Goal: Use online tool/utility: Utilize a website feature to perform a specific function

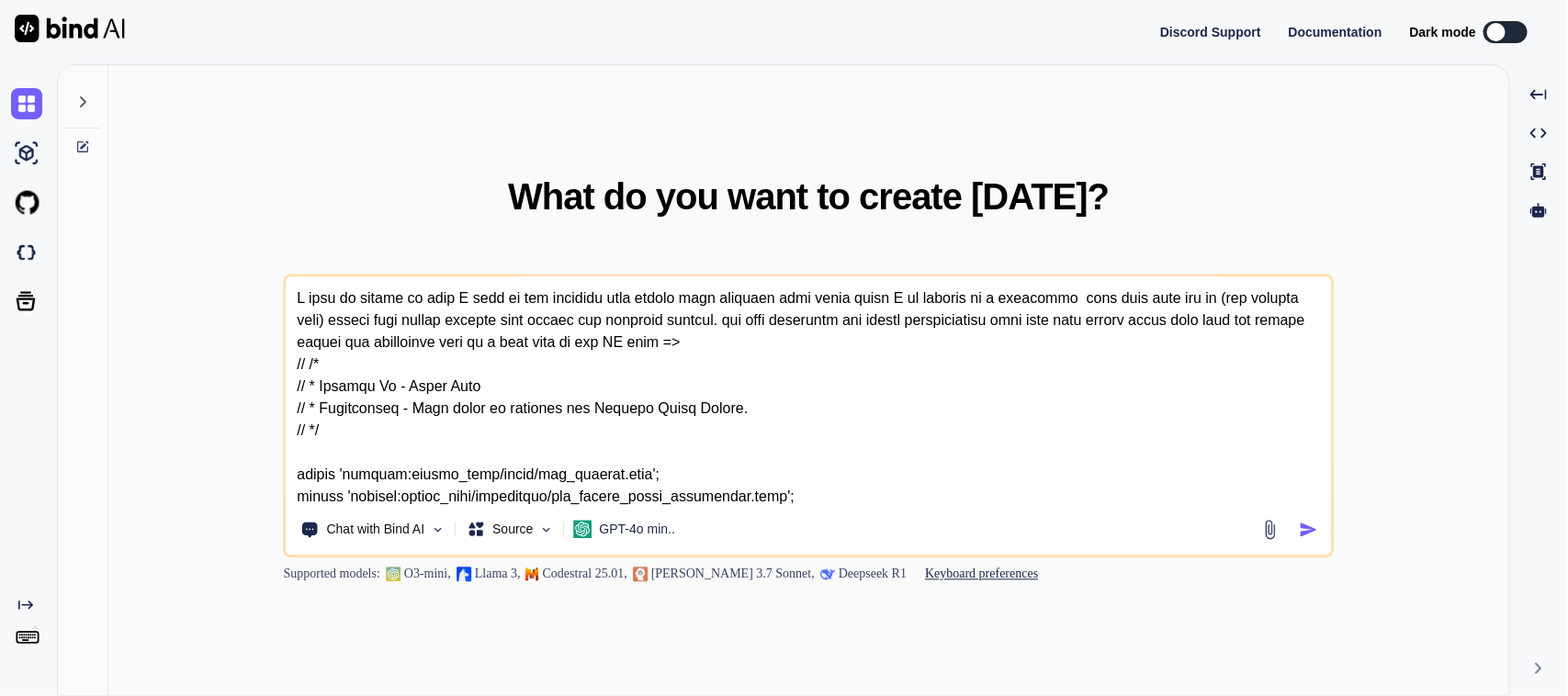
click at [732, 420] on textarea at bounding box center [809, 391] width 1045 height 227
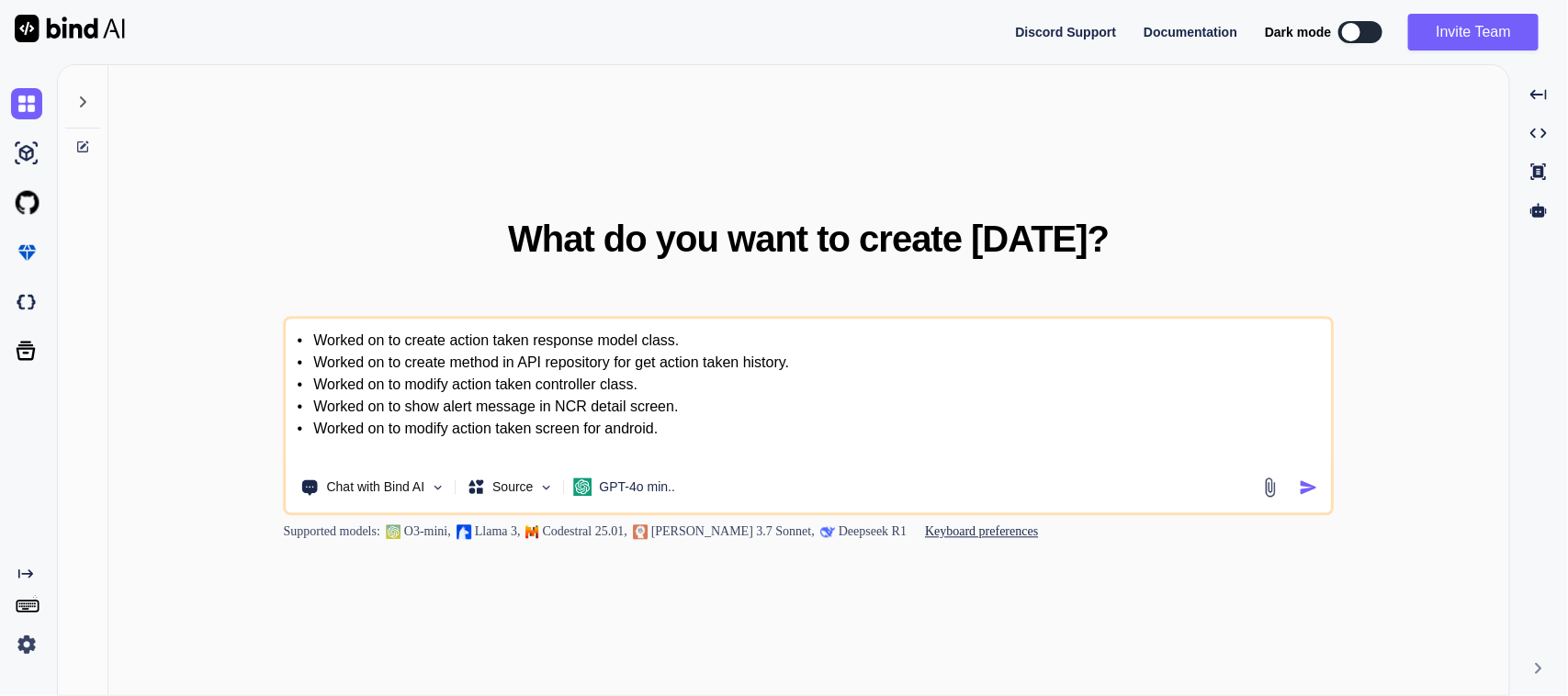
click at [312, 342] on textarea "• Worked on to create action taken response model class. • Worked on to create …" at bounding box center [809, 391] width 1045 height 143
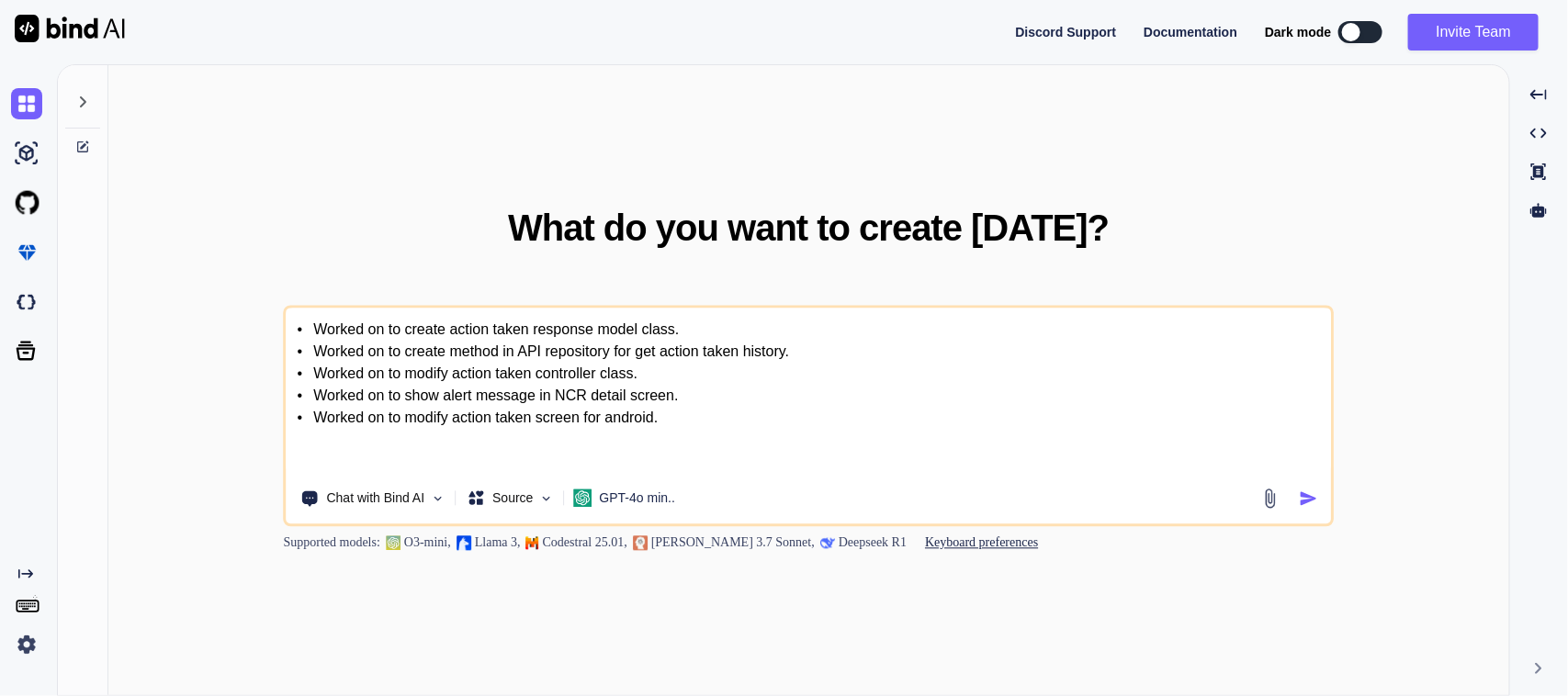
paste textarea "please create the objectives for the given task in max 20 words in formal way"
type textarea "please create the objectives for the given task in max 20 words in formal way •…"
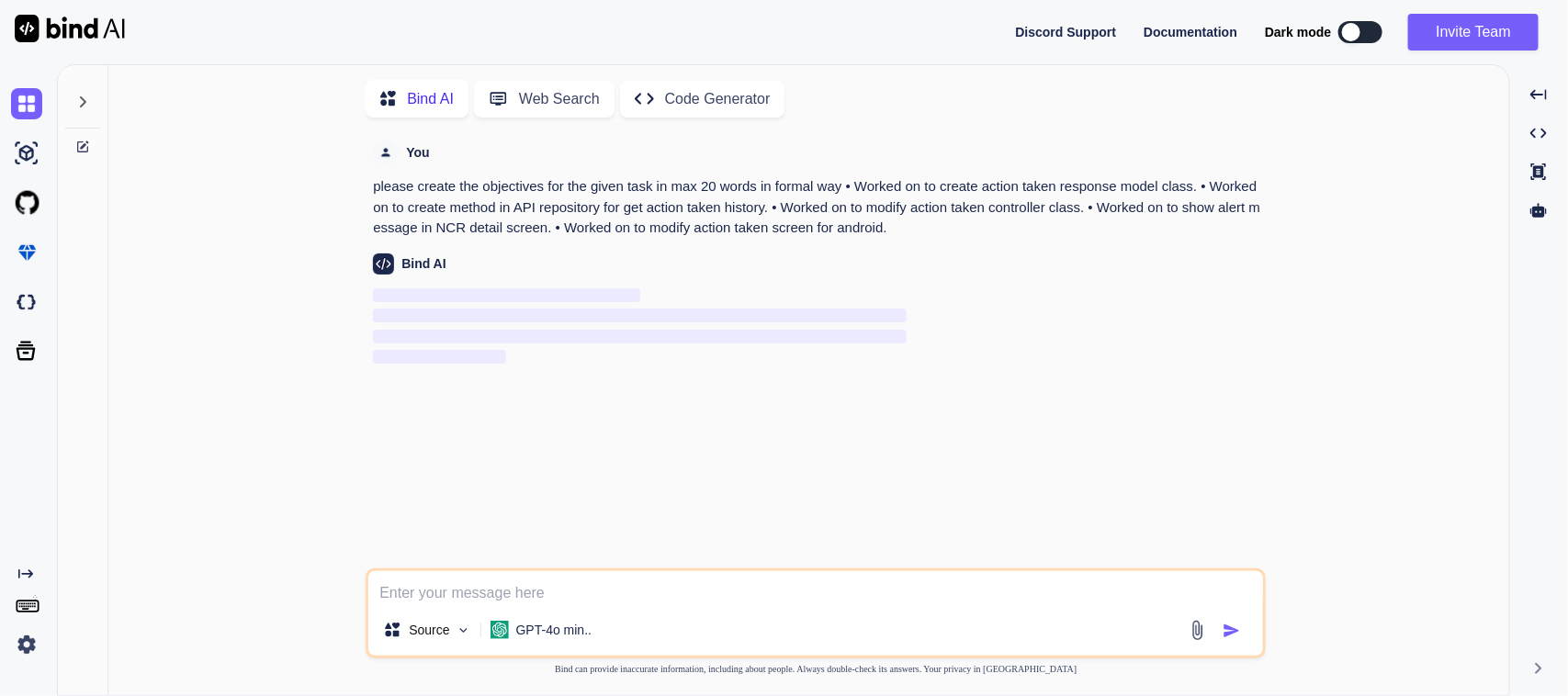
scroll to position [8, 0]
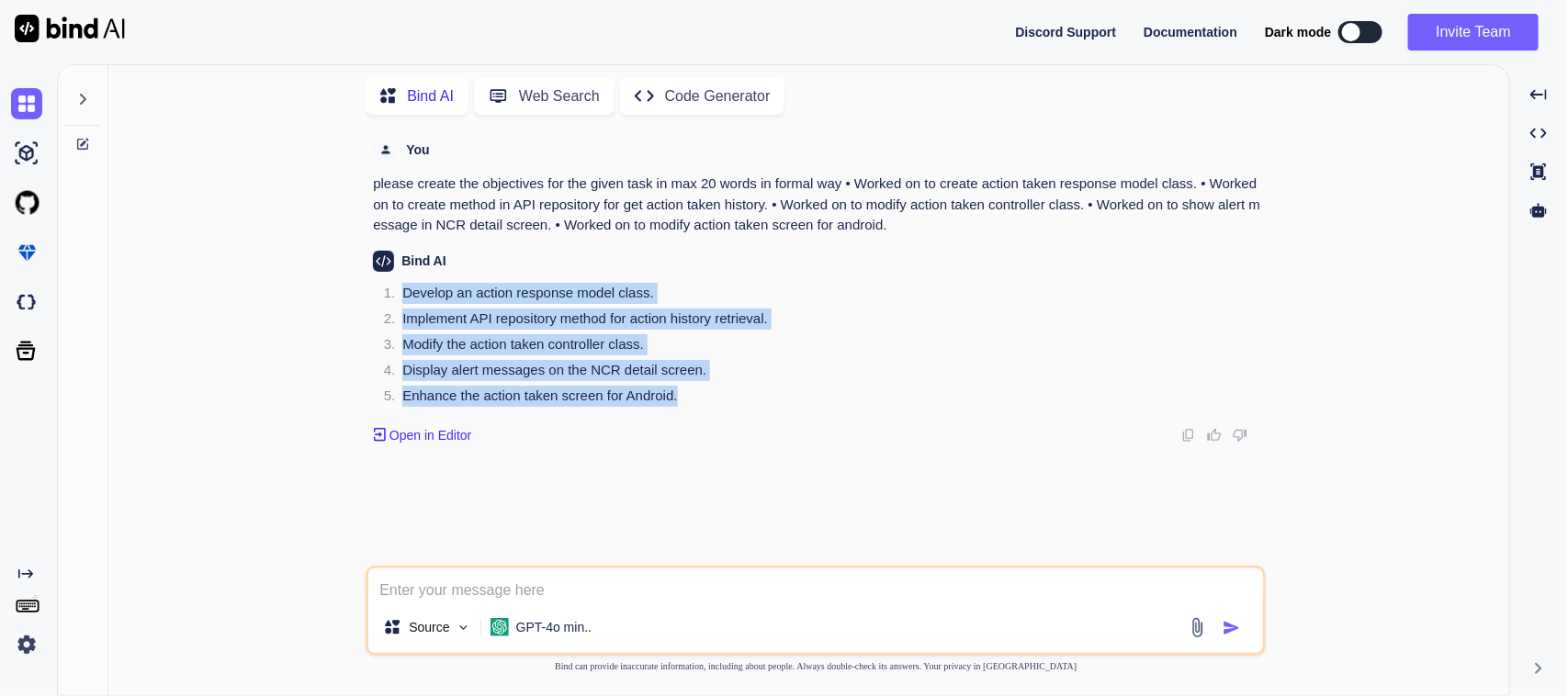
drag, startPoint x: 736, startPoint y: 387, endPoint x: 397, endPoint y: 282, distance: 354.9
click at [397, 282] on ol "Develop an action response model class. Implement API repository method for act…" at bounding box center [816, 346] width 889 height 129
copy ol "Develop an action response model class. Implement API repository method for act…"
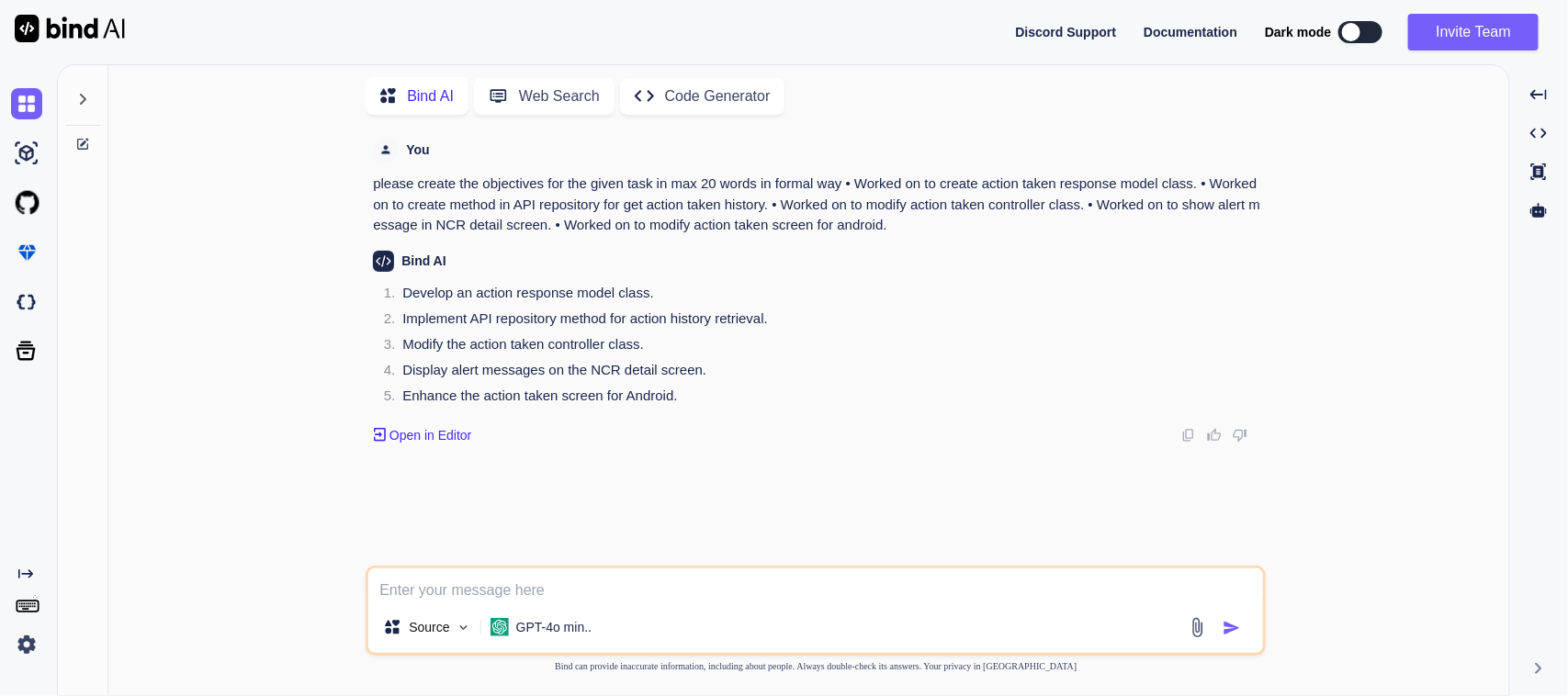
click at [538, 601] on textarea at bounding box center [815, 585] width 895 height 33
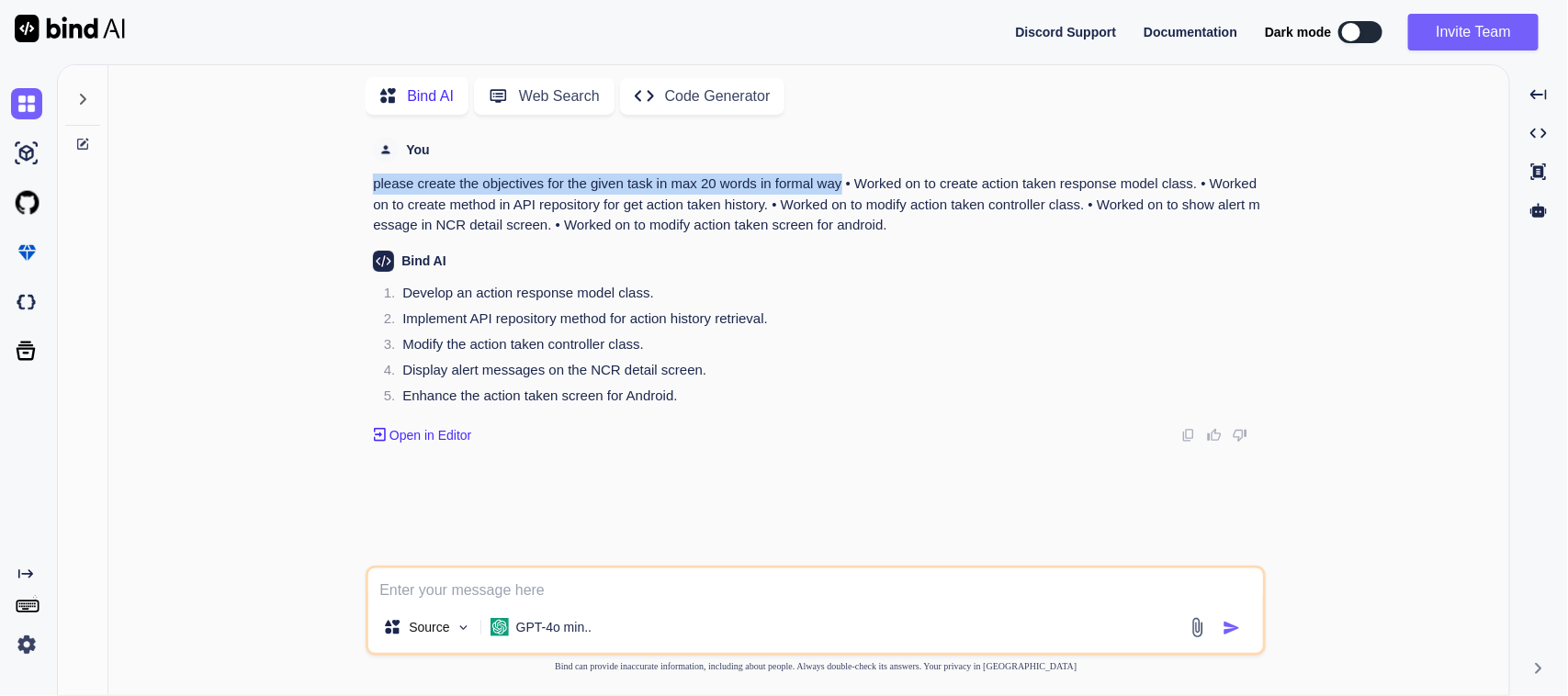
drag, startPoint x: 374, startPoint y: 184, endPoint x: 843, endPoint y: 172, distance: 469.2
click at [843, 173] on p "please create the objectives for the given task in max 20 words in formal way •…" at bounding box center [816, 204] width 889 height 63
copy p "please create the objectives for the given task in max 20 words in formal way"
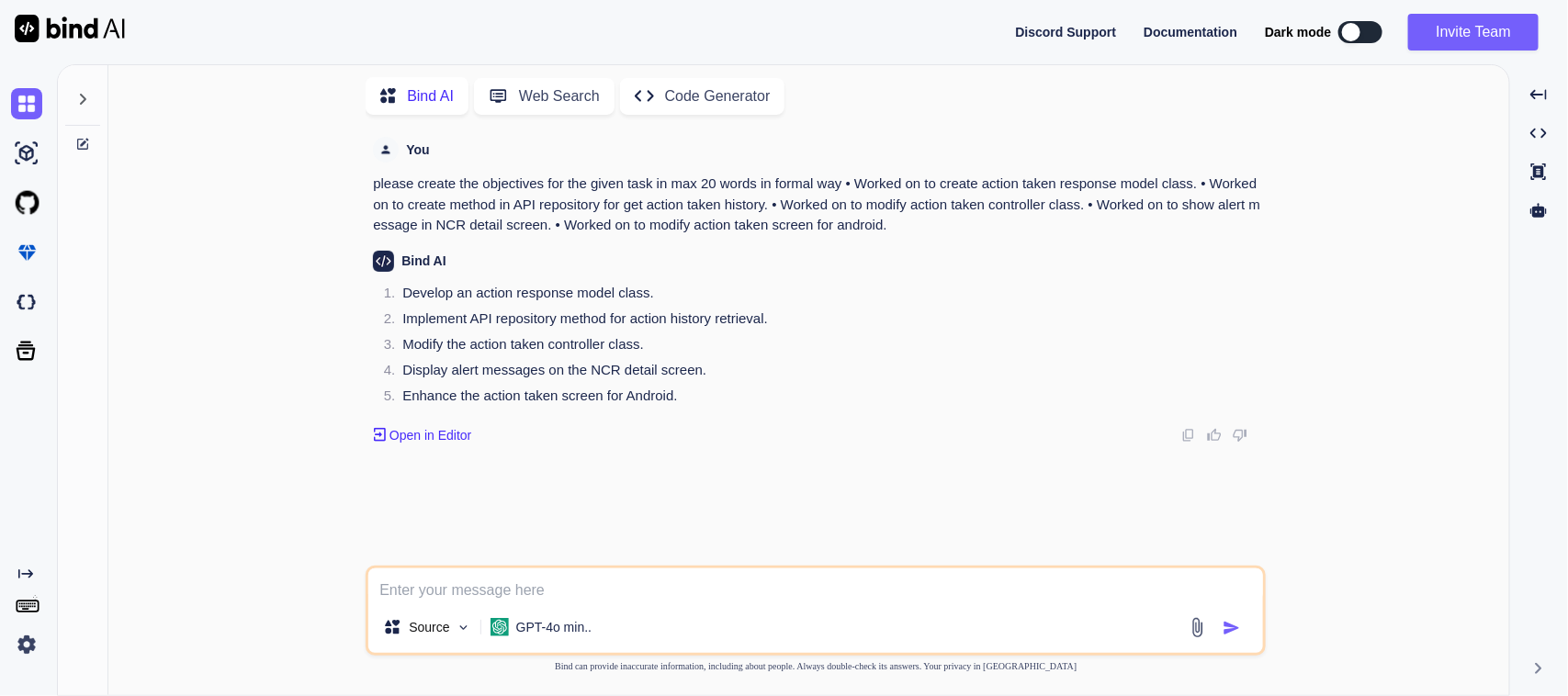
click at [513, 586] on textarea at bounding box center [815, 585] width 895 height 33
paste textarea "please create the objectives for the given task in max 20 words in formal way"
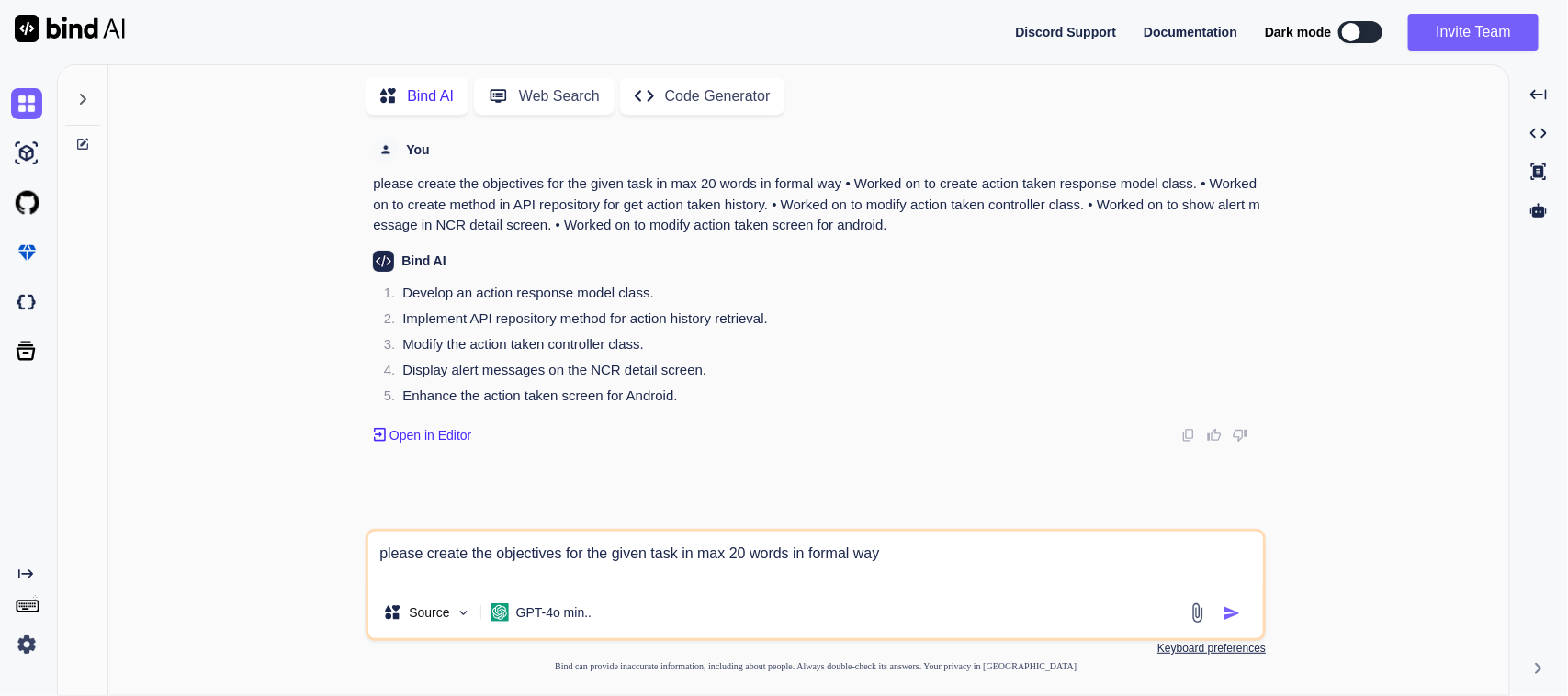
paste textarea "Worked on to create NCR action taken screen. Worked on to create action taken s…"
type textarea "please create the objectives for the given task in max 20 words in formal way W…"
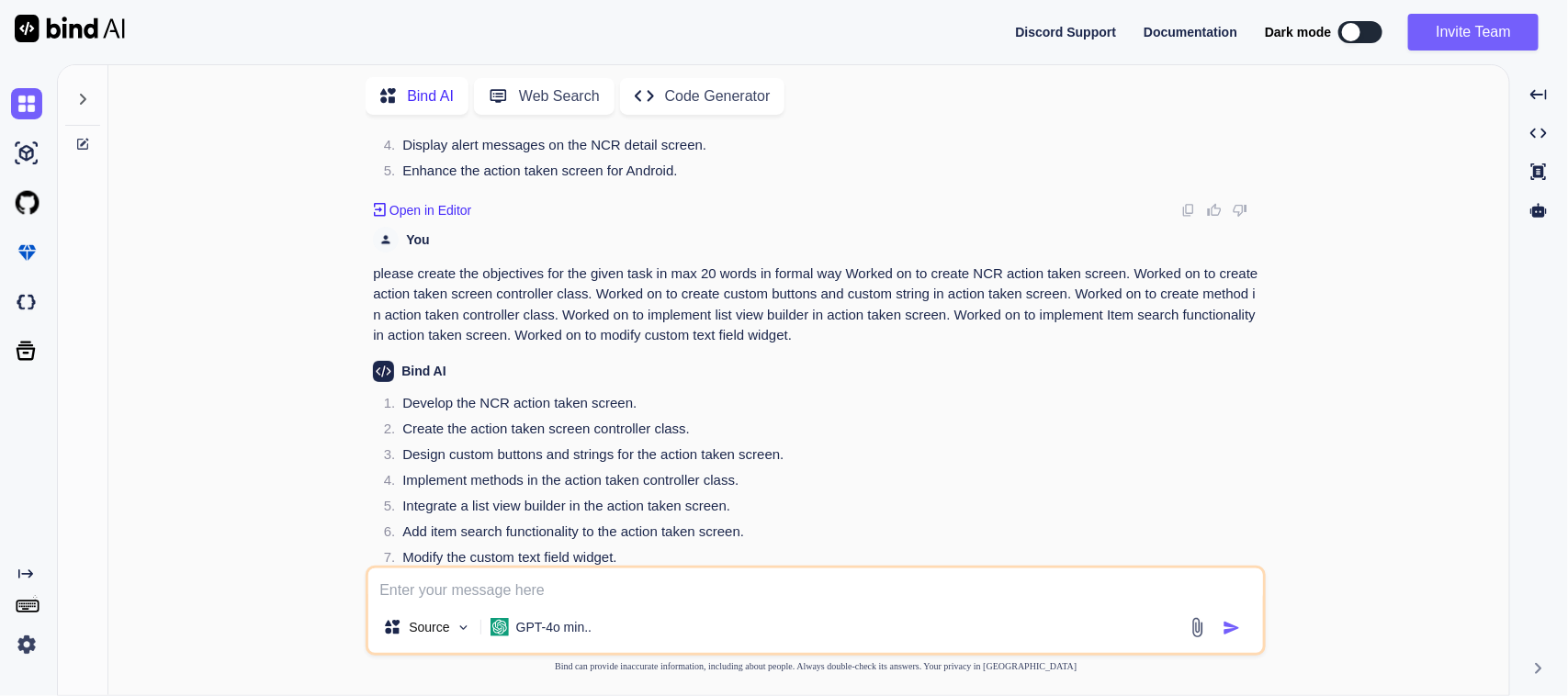
scroll to position [263, 0]
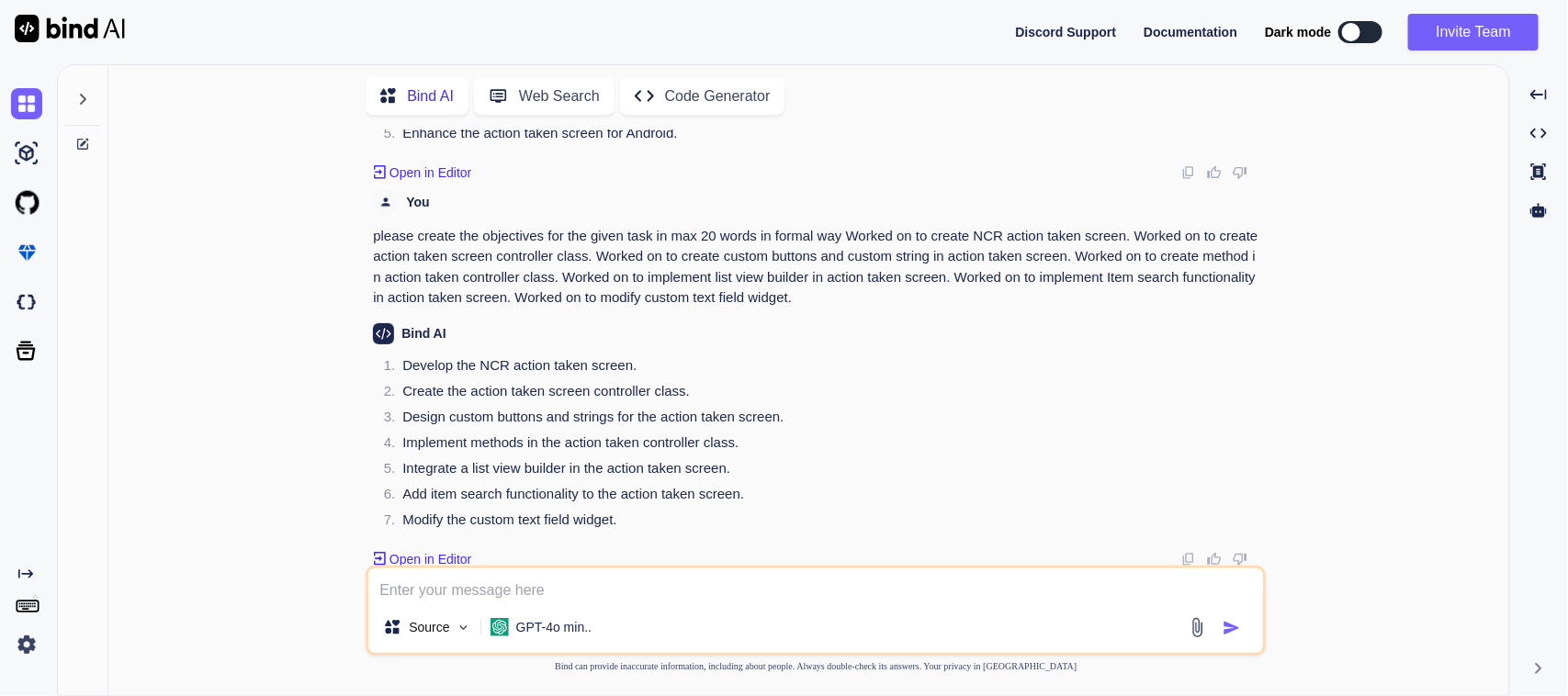
click at [644, 583] on textarea at bounding box center [815, 585] width 895 height 33
type textarea "please elaborate more"
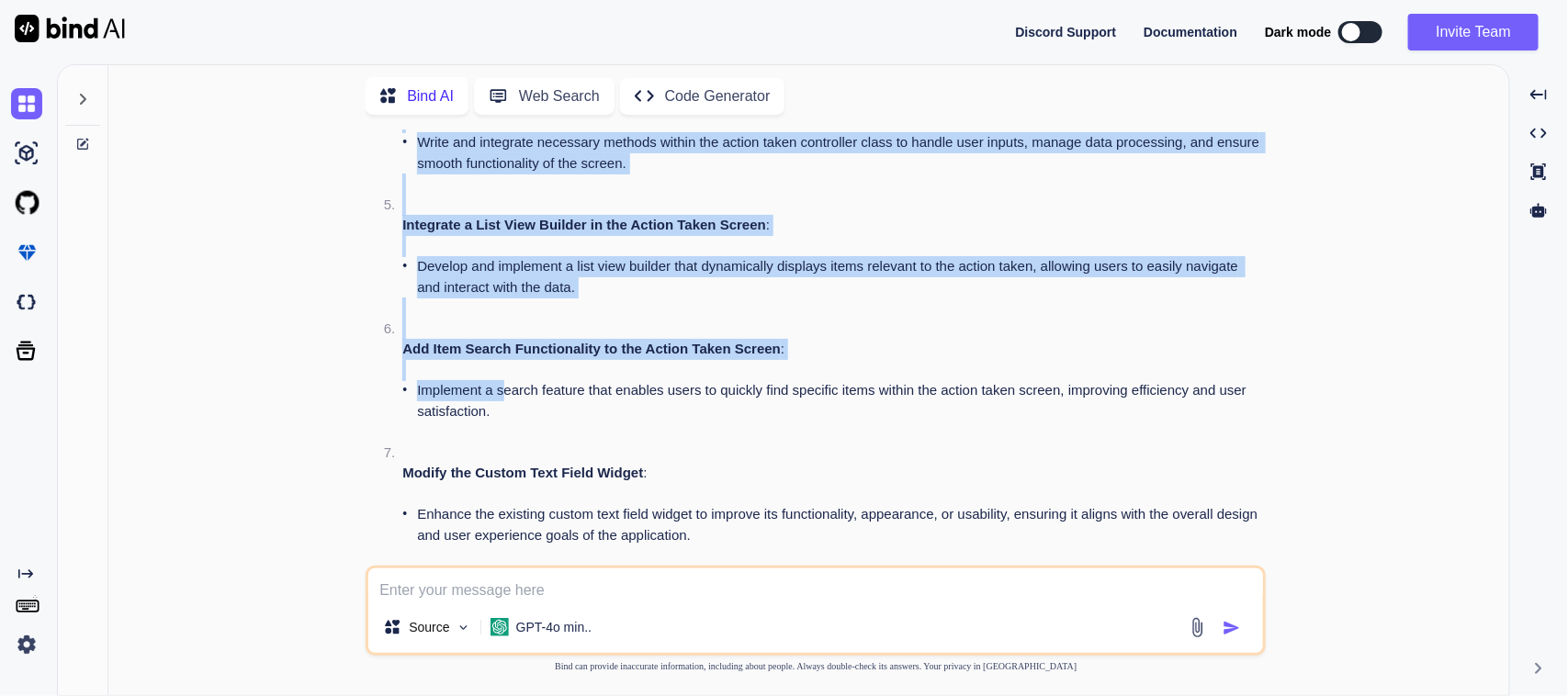
scroll to position [1347, 0]
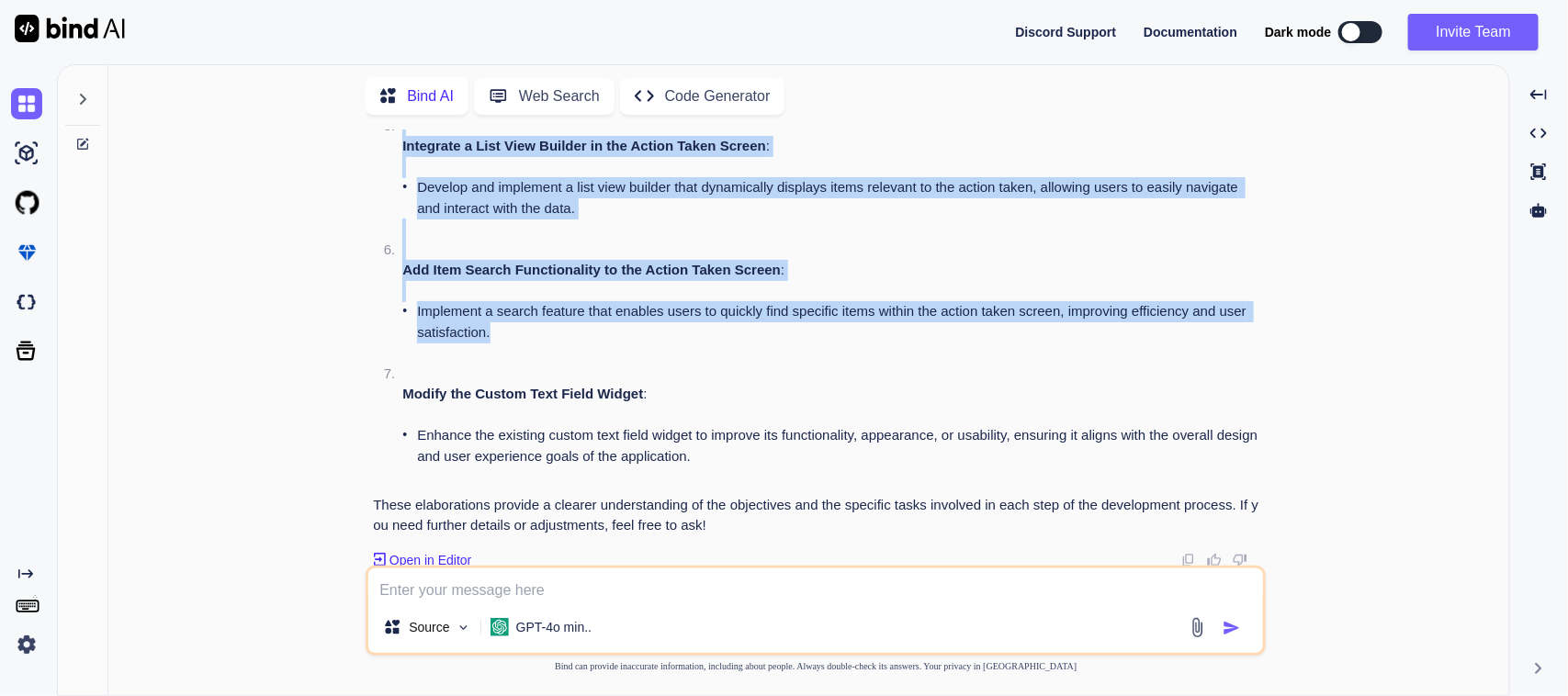
drag, startPoint x: 409, startPoint y: 221, endPoint x: 577, endPoint y: 332, distance: 201.4
click at [577, 332] on ol "Develop the NCR Action Taken Screen : Design and implement the user interface f…" at bounding box center [816, 53] width 889 height 867
copy ol "Design and implement the user interface for the NCR (Non-Conformance Report) ac…"
